Goal: Task Accomplishment & Management: Manage account settings

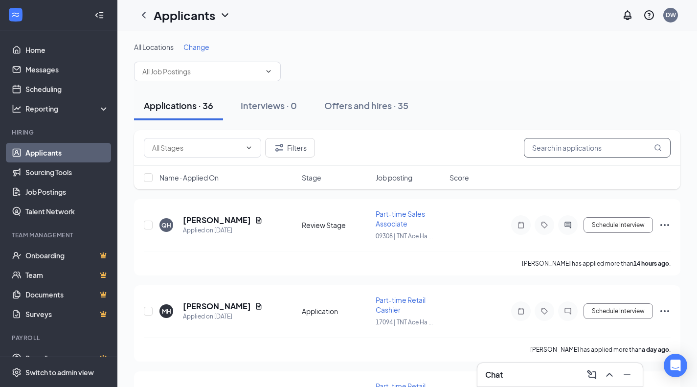
click at [587, 141] on input "text" at bounding box center [597, 148] width 147 height 20
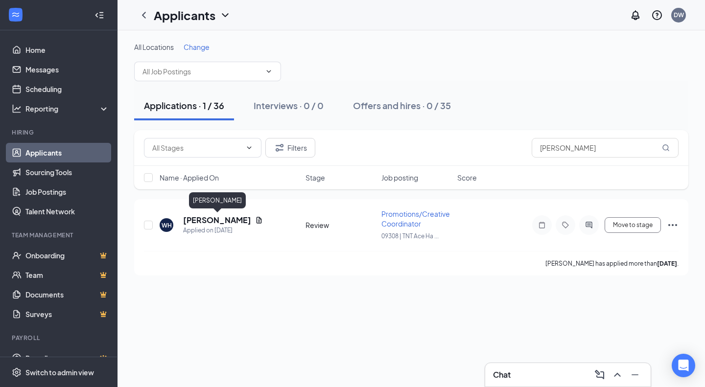
click at [246, 218] on h5 "[PERSON_NAME]" at bounding box center [217, 220] width 68 height 11
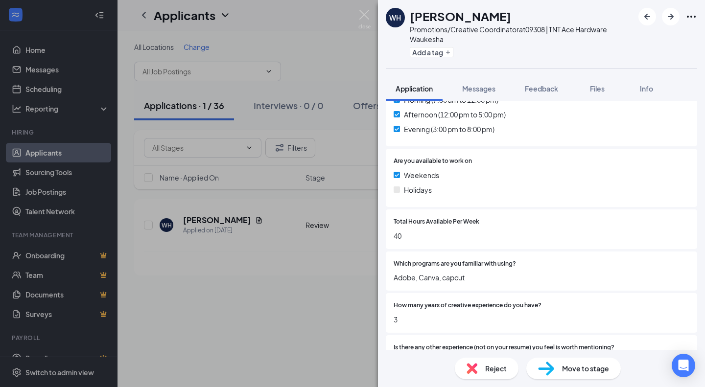
scroll to position [377, 0]
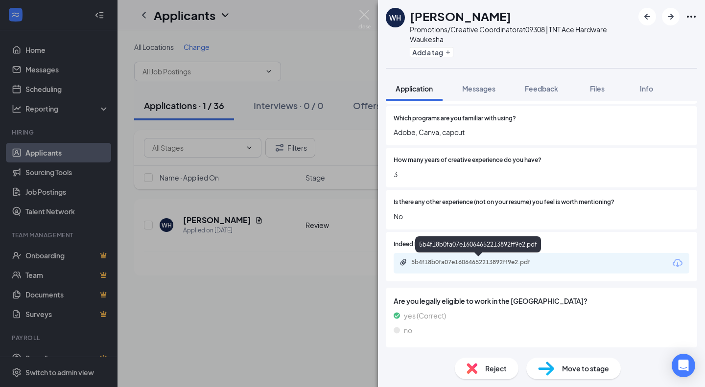
click at [544, 263] on div "5b4f18b0fa07e16064652213892ff9e2.pdf" at bounding box center [479, 262] width 137 height 8
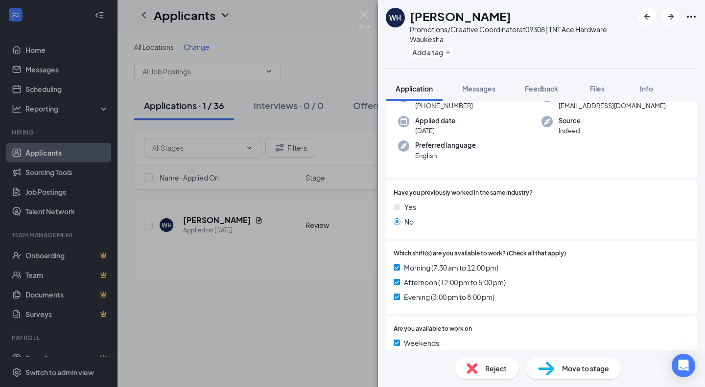
scroll to position [59, 0]
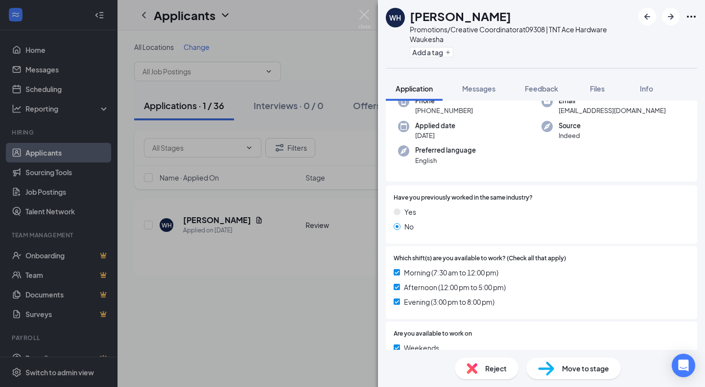
click at [481, 89] on span "Messages" at bounding box center [478, 88] width 33 height 9
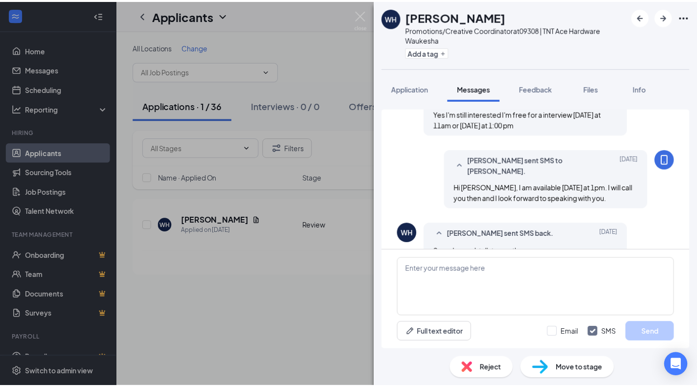
scroll to position [424, 0]
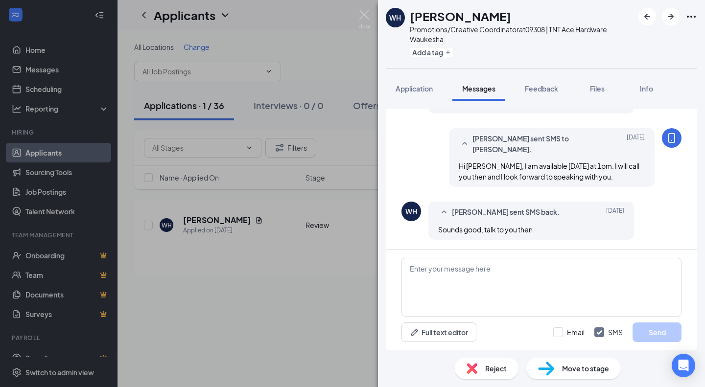
click at [417, 88] on span "Application" at bounding box center [413, 88] width 37 height 9
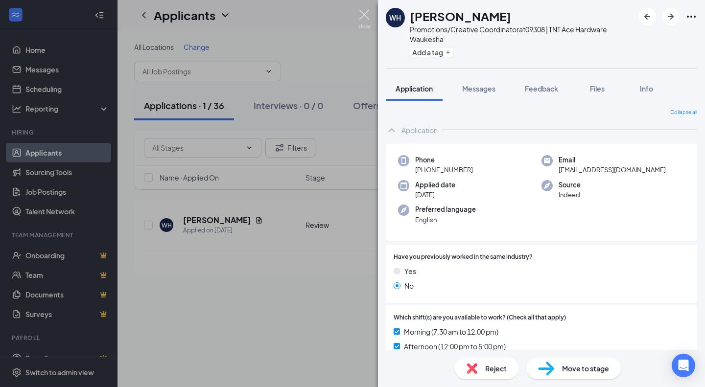
click at [367, 19] on img at bounding box center [364, 19] width 12 height 19
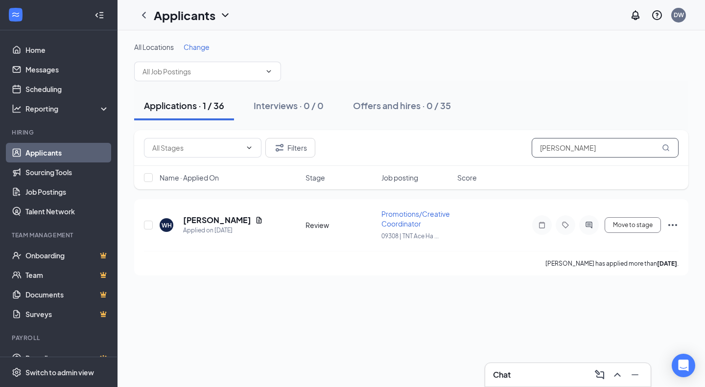
drag, startPoint x: 567, startPoint y: 154, endPoint x: 496, endPoint y: 134, distance: 73.9
click at [496, 134] on div "Filters [PERSON_NAME]" at bounding box center [411, 148] width 554 height 36
type input "g"
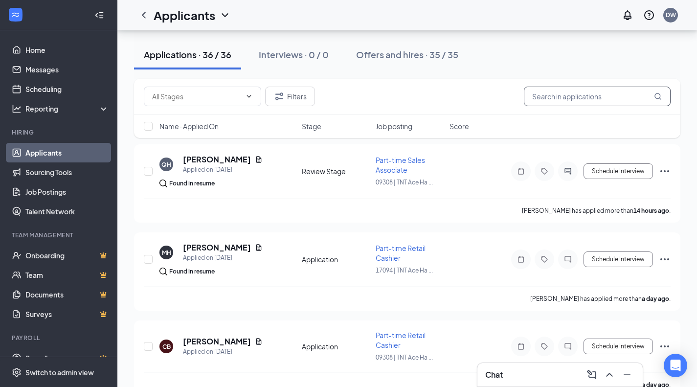
scroll to position [53, 0]
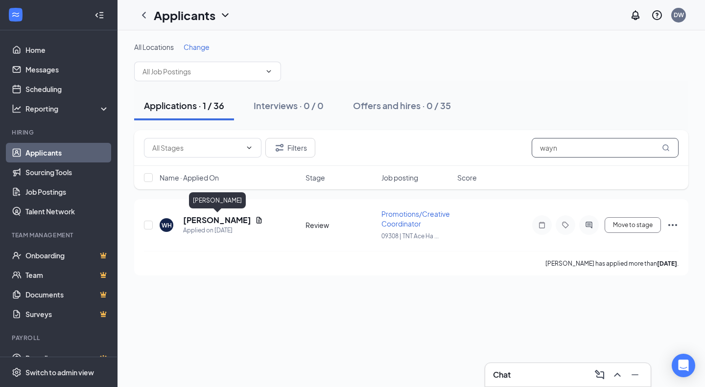
type input "wayn"
click at [243, 217] on h5 "[PERSON_NAME]" at bounding box center [217, 220] width 68 height 11
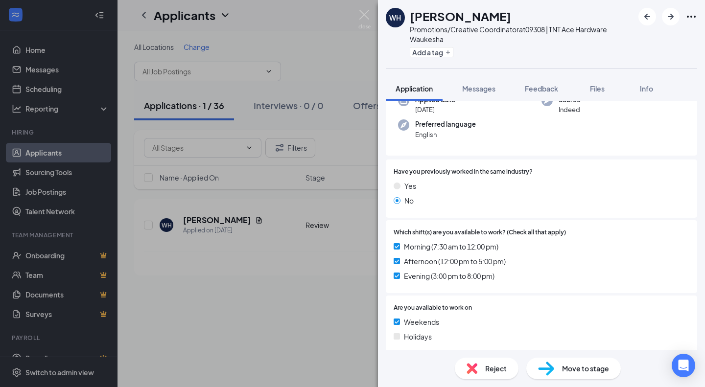
scroll to position [153, 0]
